Goal: Obtain resource: Download file/media

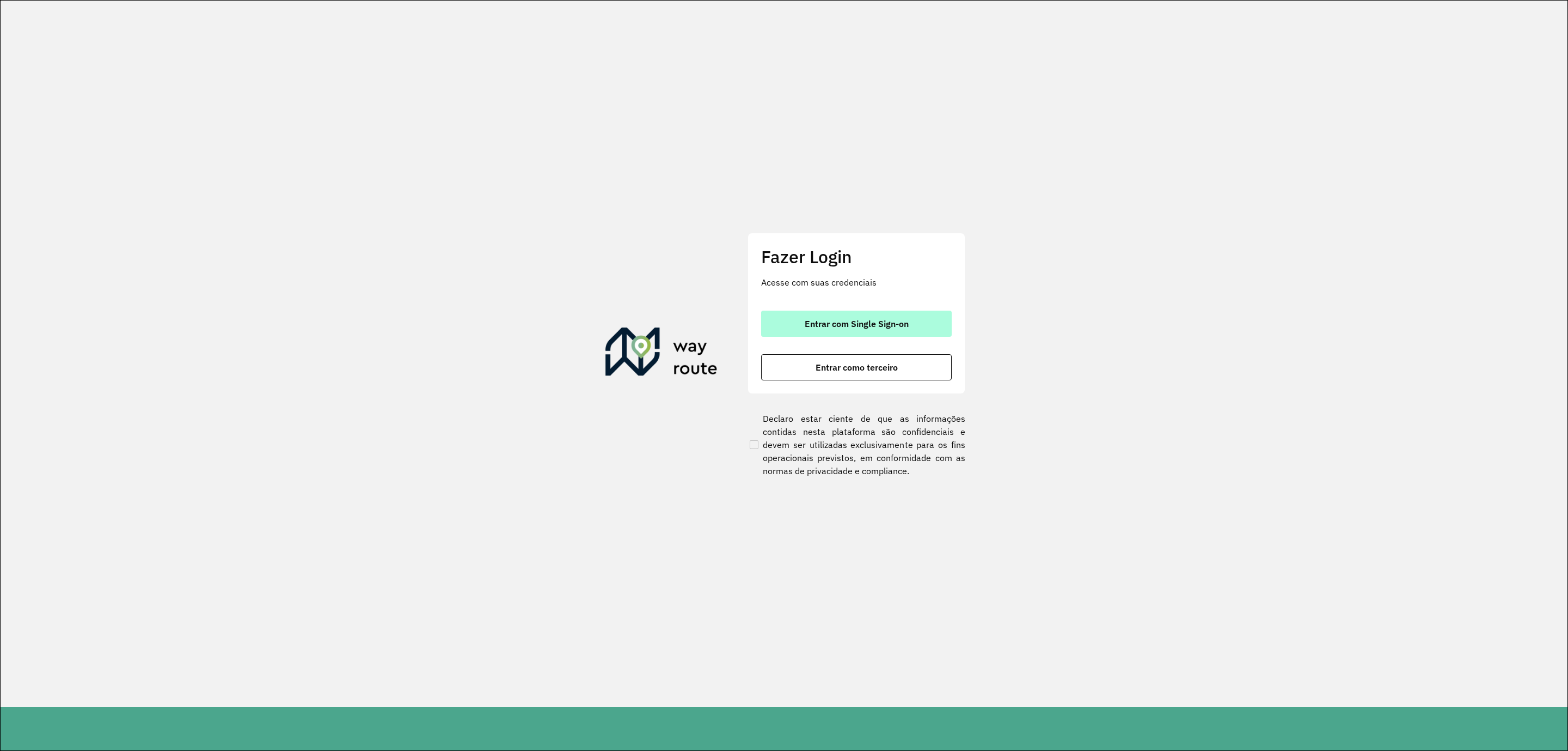
click at [841, 333] on button "Entrar com Single Sign-on" at bounding box center [856, 323] width 191 height 26
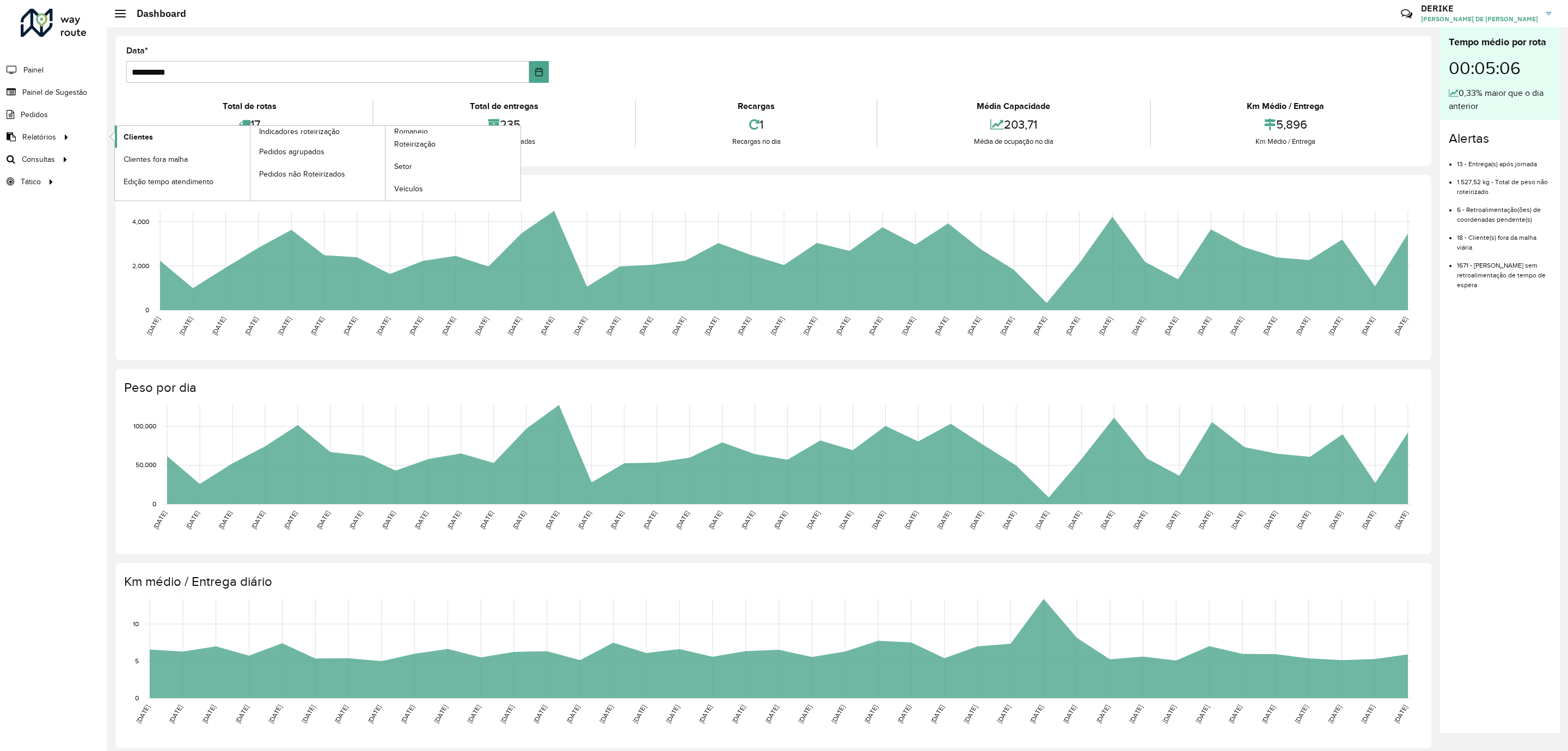
click at [133, 136] on span "Clientes" at bounding box center [138, 137] width 29 height 12
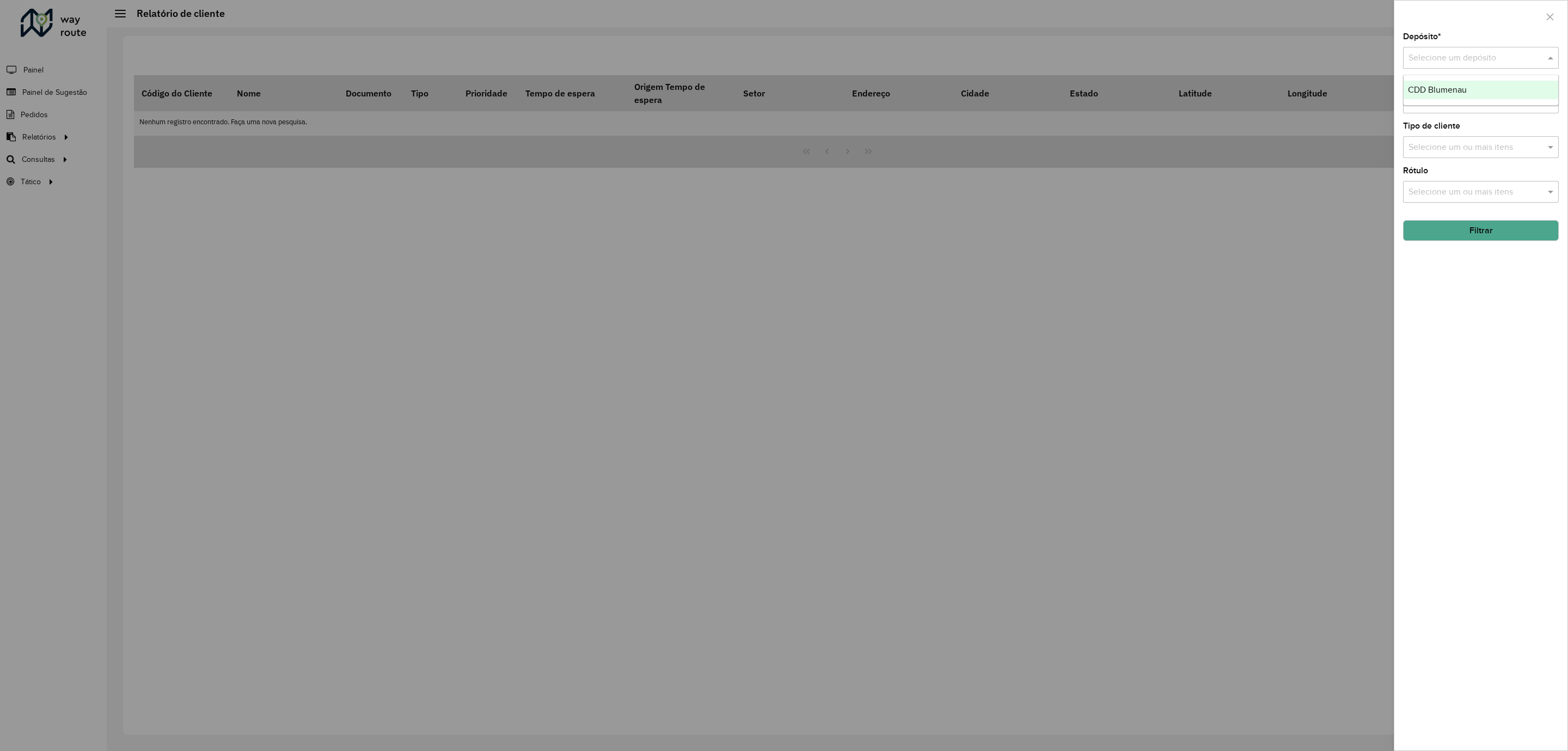
click at [1521, 54] on input "text" at bounding box center [1470, 58] width 123 height 13
click at [1444, 98] on div "CDD Blumenau" at bounding box center [1480, 90] width 154 height 18
click at [1499, 238] on button "Filtrar" at bounding box center [1481, 230] width 156 height 21
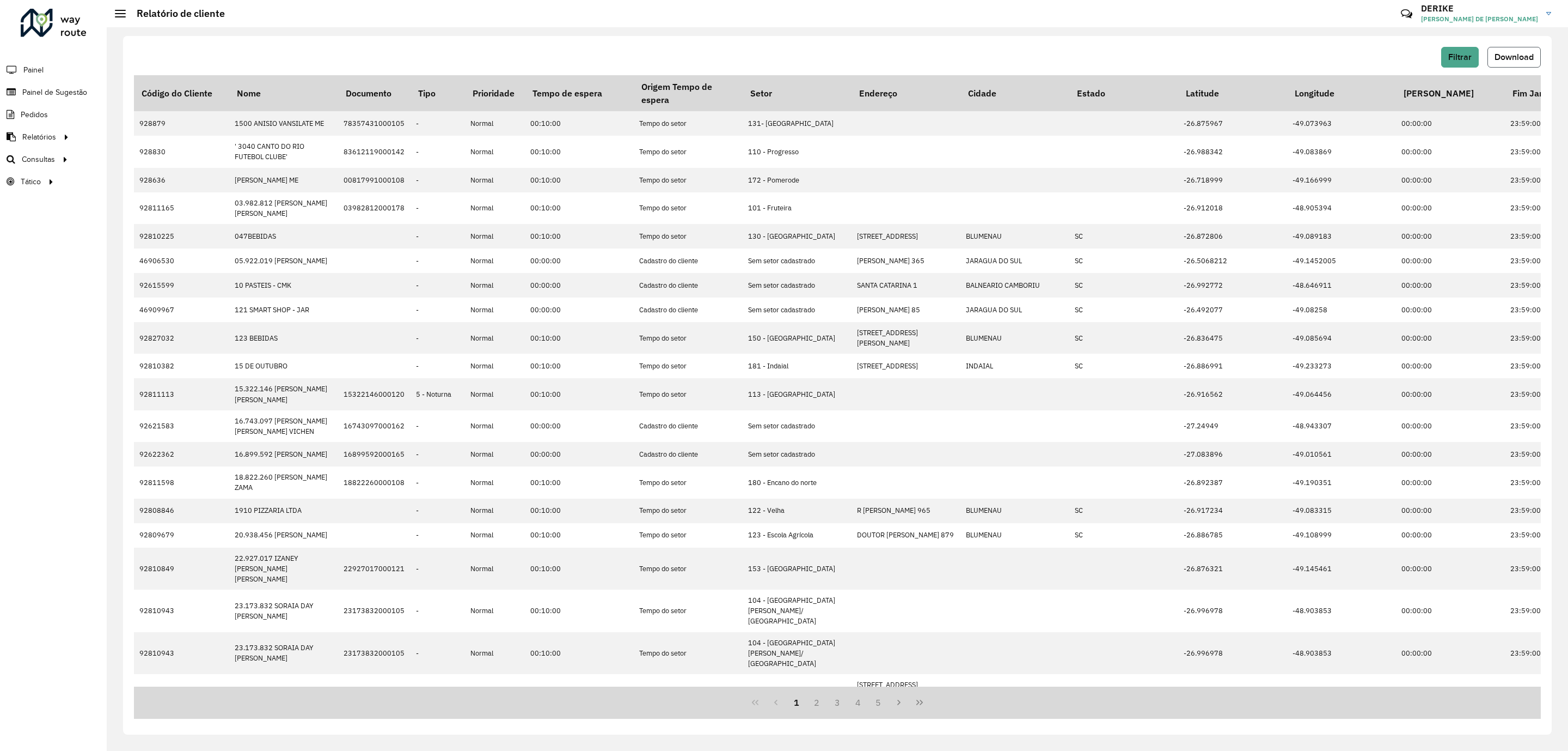
click at [1511, 52] on span "Download" at bounding box center [1514, 57] width 39 height 9
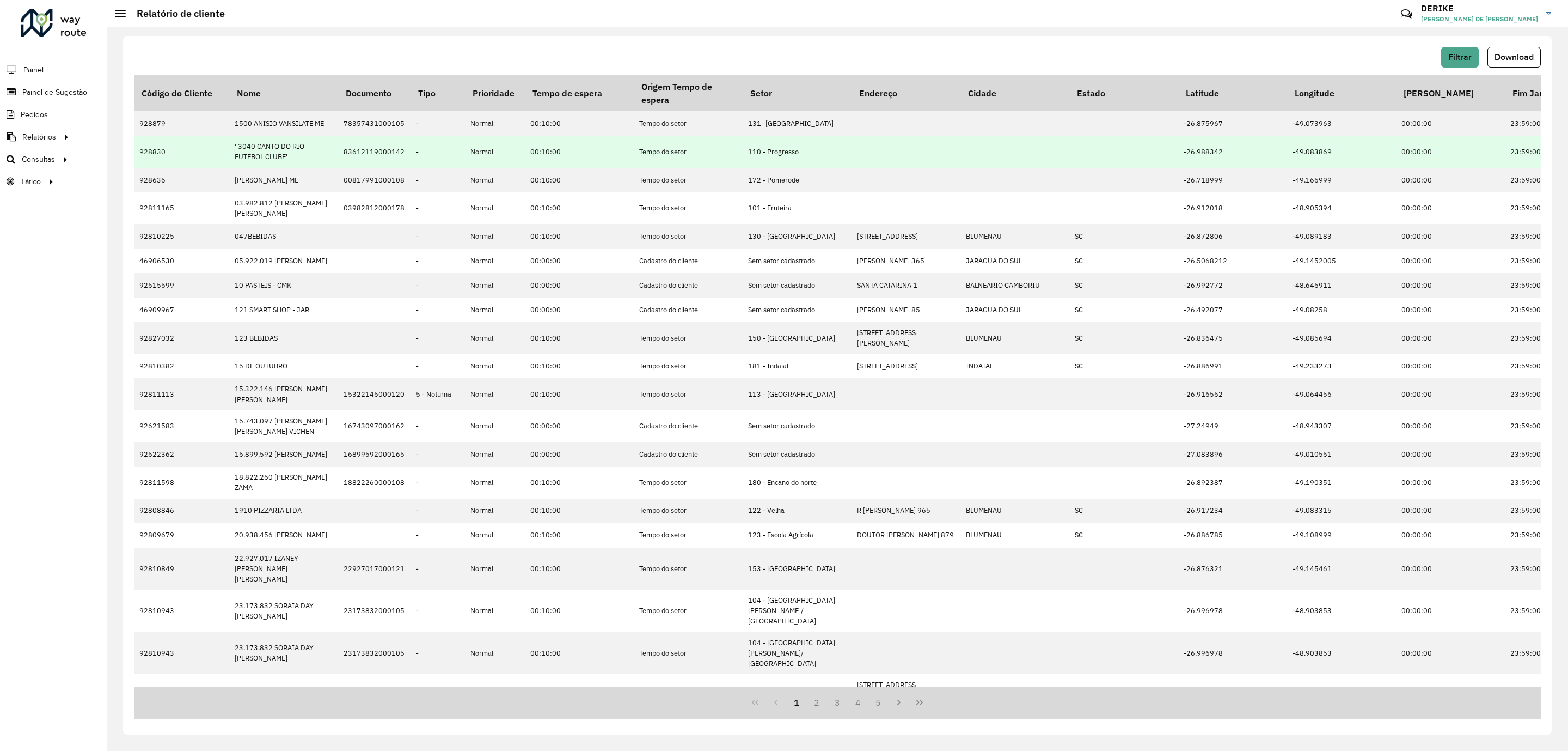
click at [1488, 47] on button "Download" at bounding box center [1514, 57] width 54 height 21
